Goal: Information Seeking & Learning: Learn about a topic

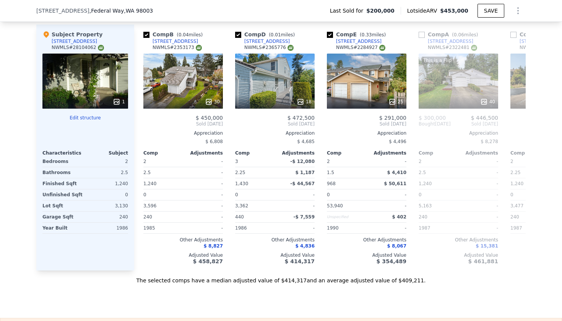
scroll to position [393, 0]
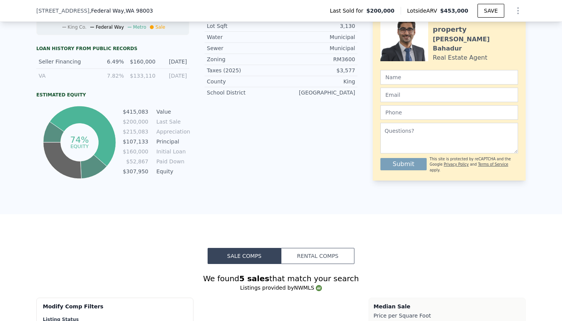
checkbox input "true"
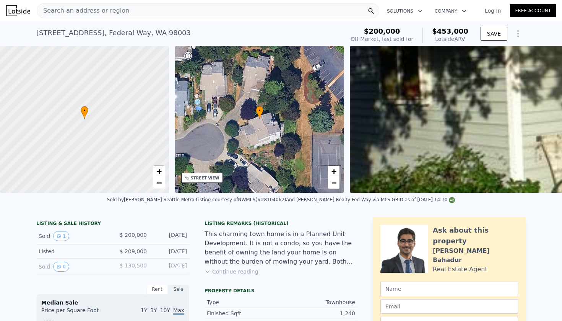
click at [101, 11] on span "Search an address or region" at bounding box center [83, 10] width 92 height 9
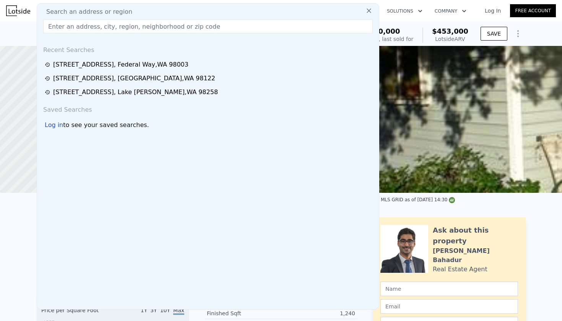
type input "[STREET_ADDRESS]"
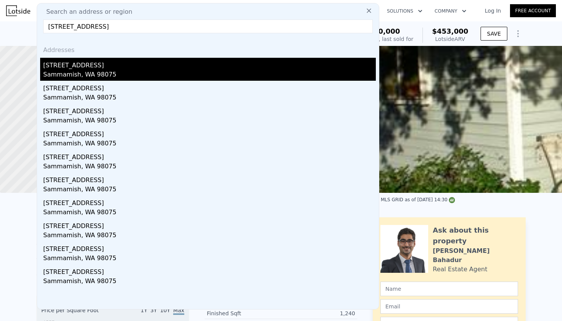
click at [103, 78] on div "Sammamish, WA 98075" at bounding box center [209, 75] width 333 height 11
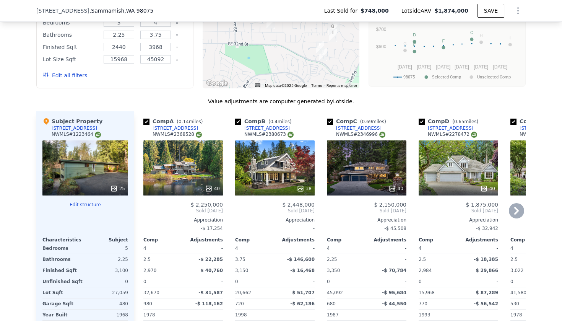
scroll to position [713, 0]
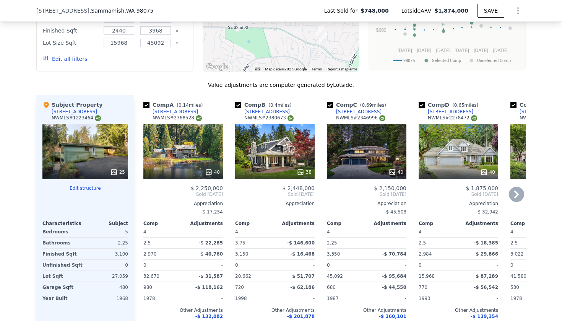
click at [521, 194] on icon at bounding box center [516, 194] width 15 height 15
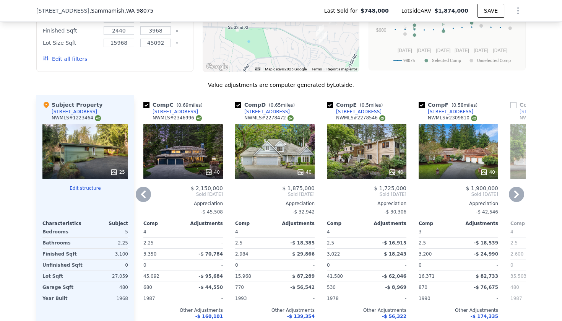
click at [521, 194] on icon at bounding box center [516, 194] width 15 height 15
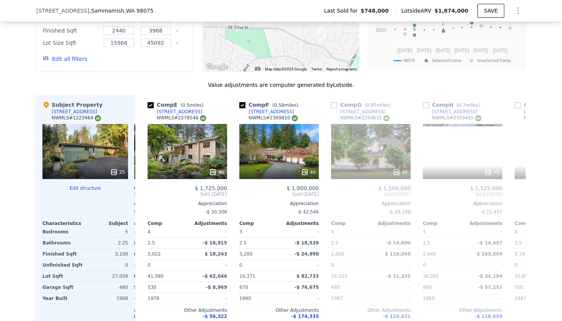
scroll to position [0, 367]
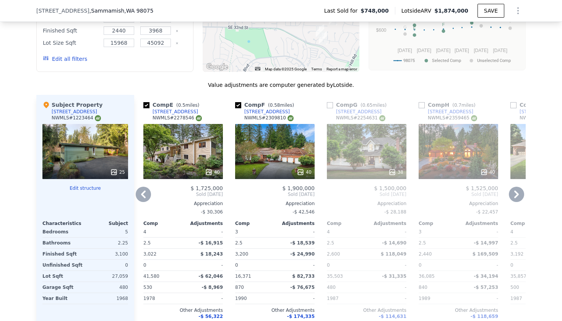
click at [513, 191] on icon at bounding box center [516, 194] width 15 height 15
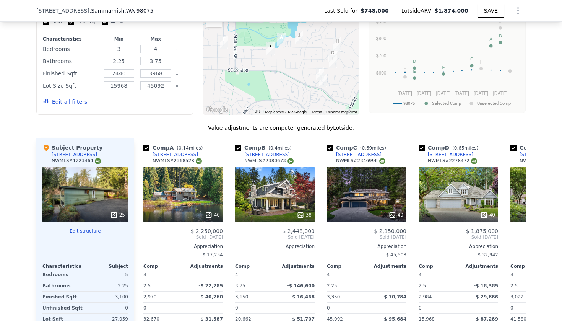
scroll to position [671, 0]
click at [163, 73] on input "3968" at bounding box center [155, 73] width 30 height 8
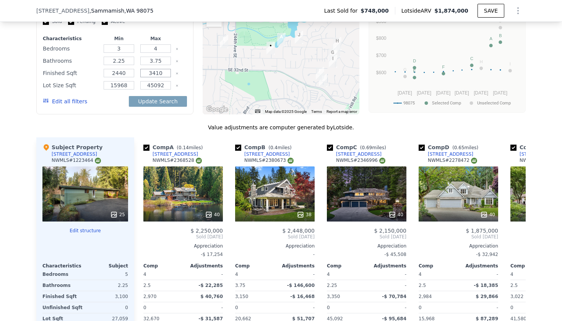
type input "3410"
click at [130, 73] on input "2440" at bounding box center [119, 73] width 30 height 8
type input "2790"
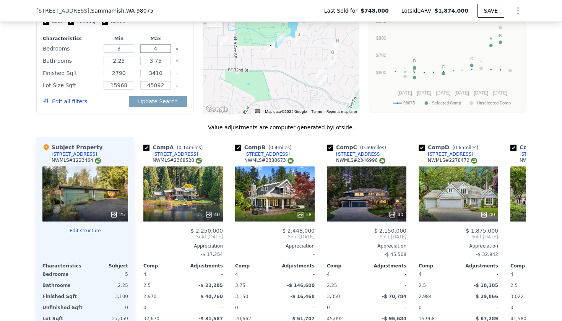
click at [160, 50] on input "4" at bounding box center [155, 48] width 30 height 8
click at [152, 101] on button "Update Search" at bounding box center [158, 101] width 58 height 11
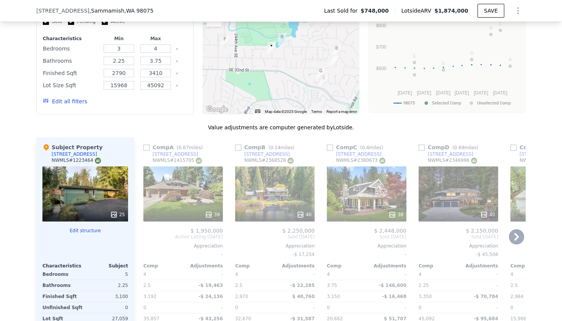
click at [147, 146] on input "checkbox" at bounding box center [146, 148] width 6 height 6
checkbox input "true"
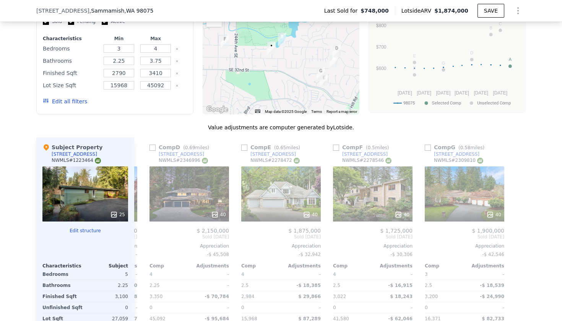
scroll to position [0, 269]
click at [428, 145] on input "checkbox" at bounding box center [428, 148] width 6 height 6
checkbox input "true"
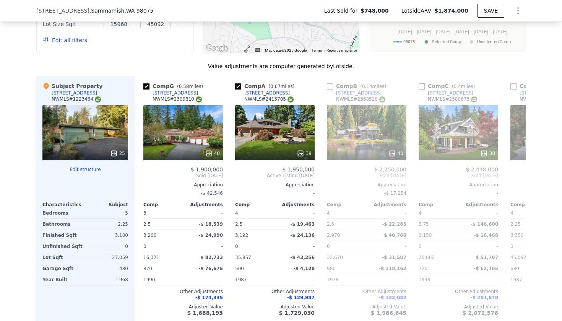
scroll to position [0, 0]
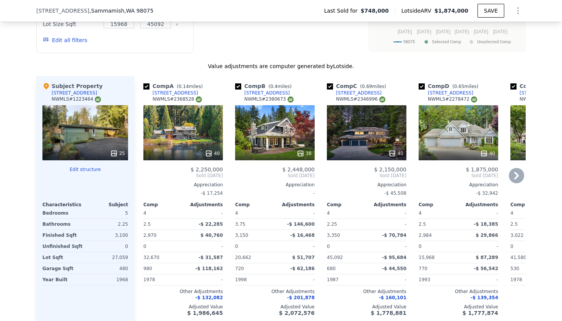
type input "2440"
type input "3968"
checkbox input "true"
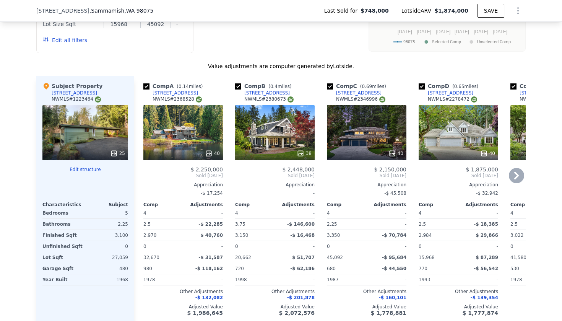
checkbox input "true"
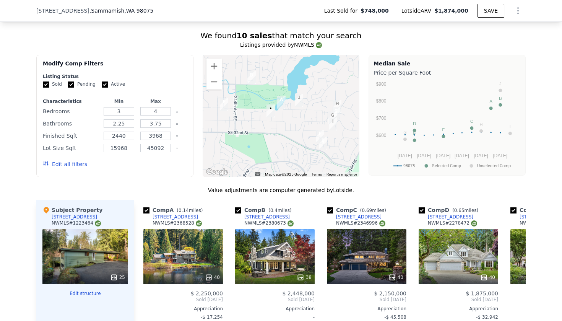
scroll to position [607, 0]
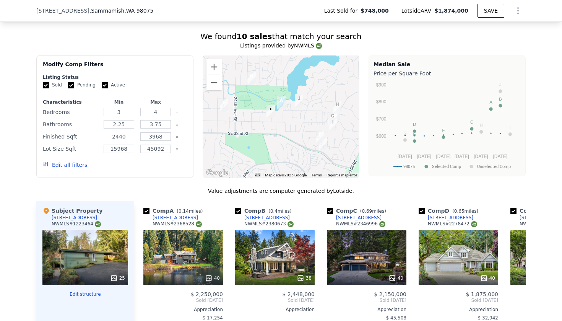
drag, startPoint x: 129, startPoint y: 136, endPoint x: 116, endPoint y: 135, distance: 12.6
click at [116, 135] on input "2440" at bounding box center [119, 136] width 30 height 8
type input "2790"
drag, startPoint x: 163, startPoint y: 135, endPoint x: 153, endPoint y: 135, distance: 10.3
click at [153, 135] on input "3968" at bounding box center [155, 136] width 30 height 8
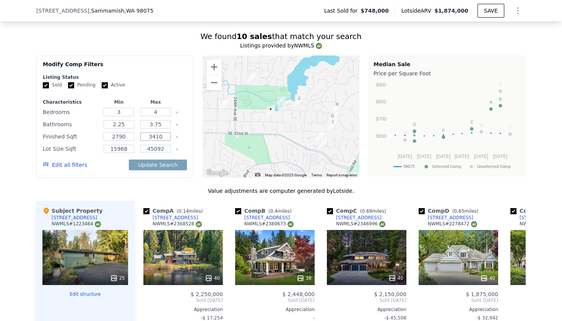
type input "3410"
click at [159, 164] on button "Update Search" at bounding box center [158, 164] width 58 height 11
checkbox input "false"
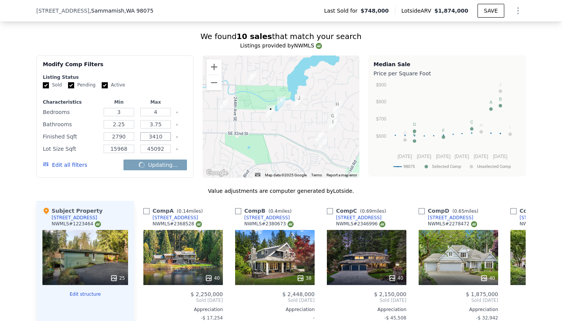
checkbox input "false"
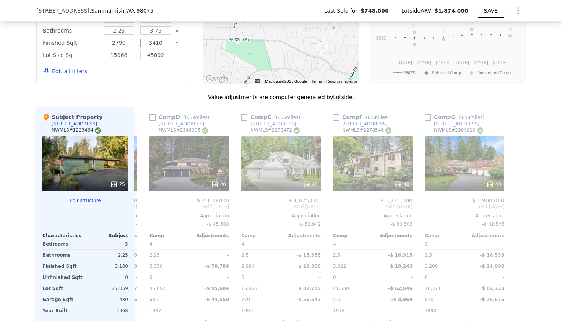
scroll to position [0, 269]
click at [427, 117] on input "checkbox" at bounding box center [428, 117] width 6 height 6
checkbox input "true"
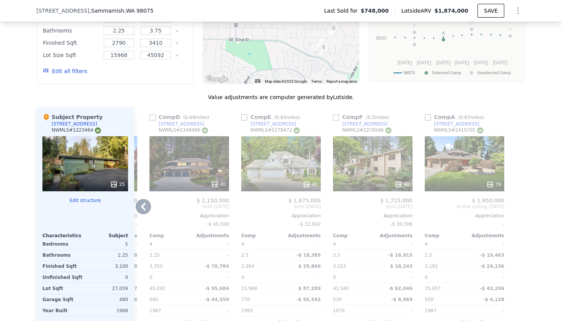
click at [335, 115] on input "checkbox" at bounding box center [336, 117] width 6 height 6
checkbox input "true"
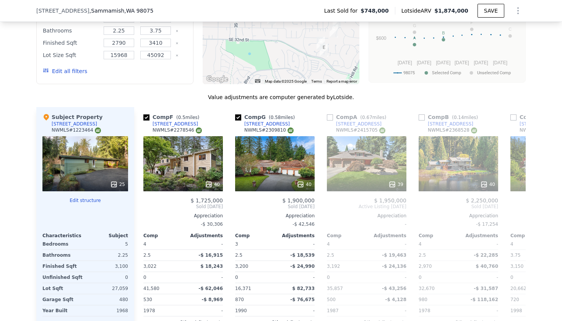
scroll to position [0, 0]
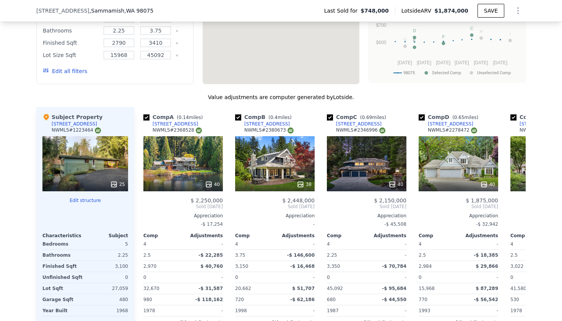
type input "2440"
type input "3968"
checkbox input "true"
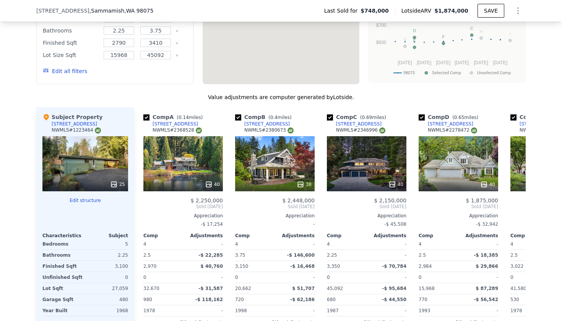
checkbox input "true"
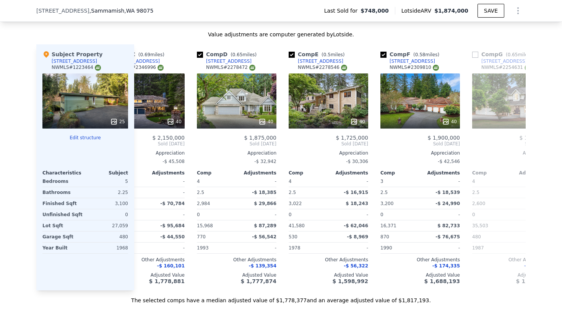
scroll to position [0, 221]
